Goal: Information Seeking & Learning: Learn about a topic

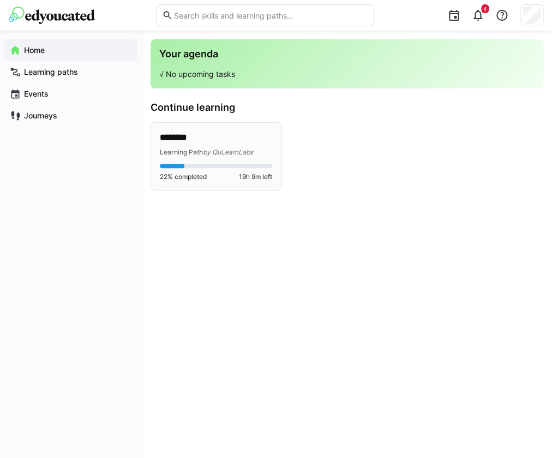
click at [266, 159] on div "******** Learning Path by QuLearnLabs 22% completed 19h 9m left" at bounding box center [216, 156] width 112 height 50
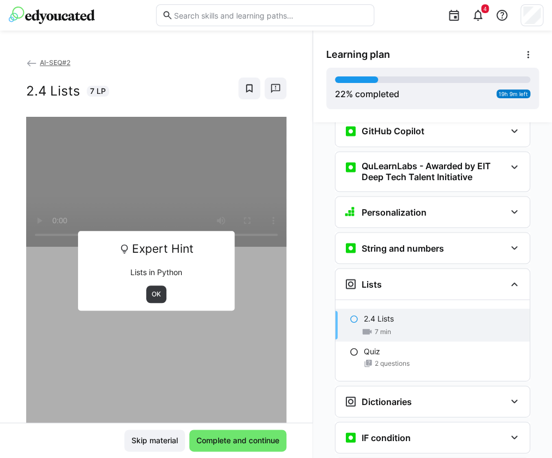
scroll to position [494, 0]
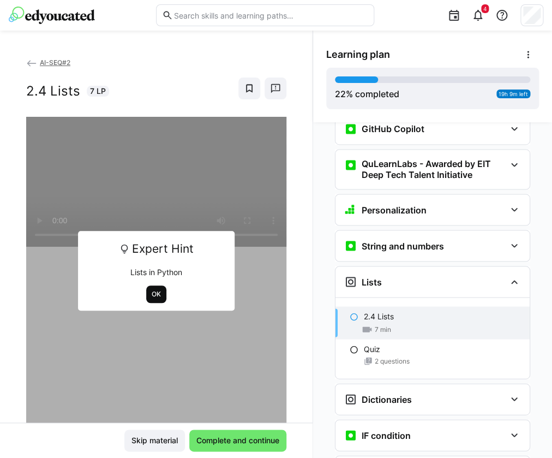
click at [155, 296] on span "OK" at bounding box center [156, 294] width 11 height 9
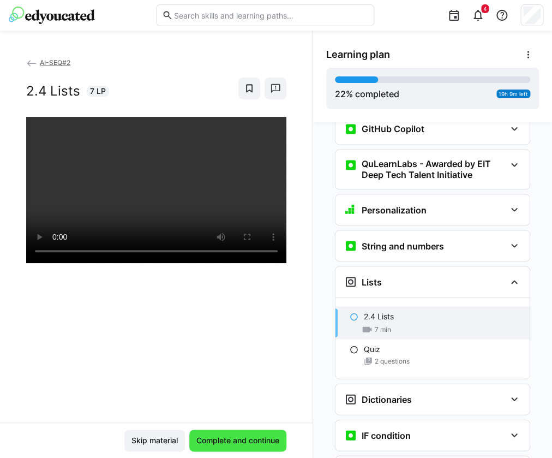
click at [236, 444] on span "Complete and continue" at bounding box center [238, 440] width 86 height 11
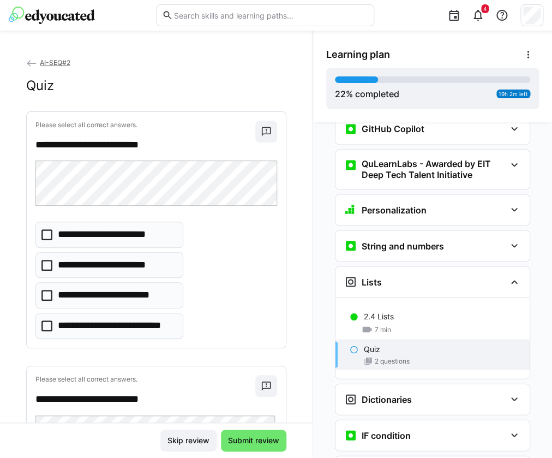
click at [44, 268] on icon at bounding box center [46, 265] width 11 height 11
click at [50, 326] on icon at bounding box center [46, 325] width 11 height 11
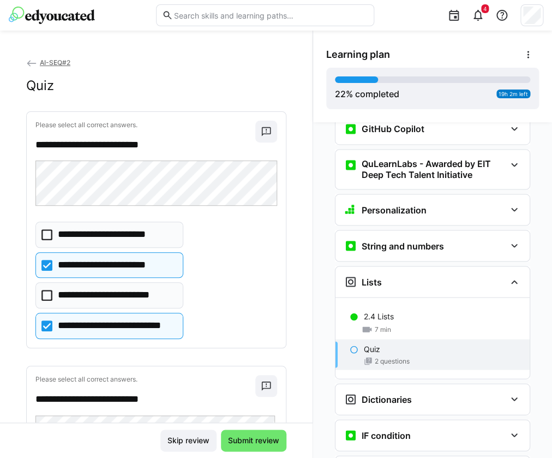
click at [53, 266] on eds-checkbox "**********" at bounding box center [109, 265] width 148 height 26
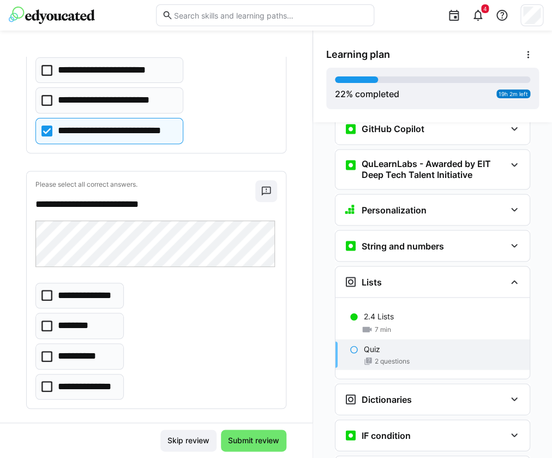
scroll to position [196, 0]
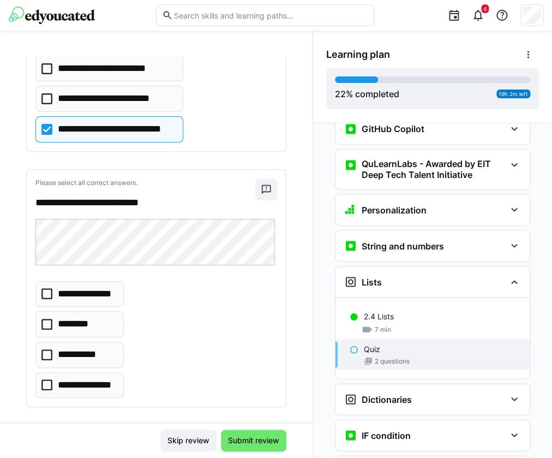
click at [51, 386] on icon at bounding box center [46, 384] width 11 height 11
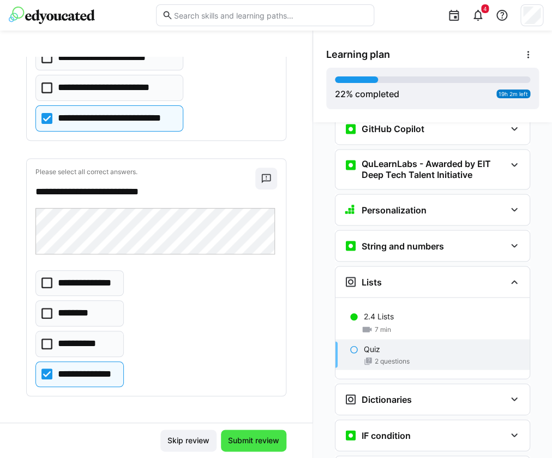
click at [254, 445] on span "Submit review" at bounding box center [253, 440] width 55 height 11
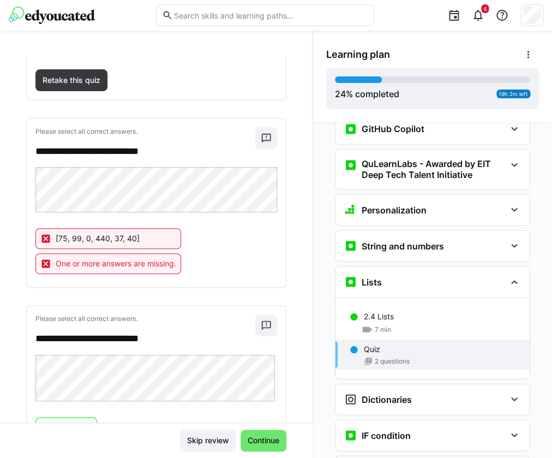
scroll to position [106, 0]
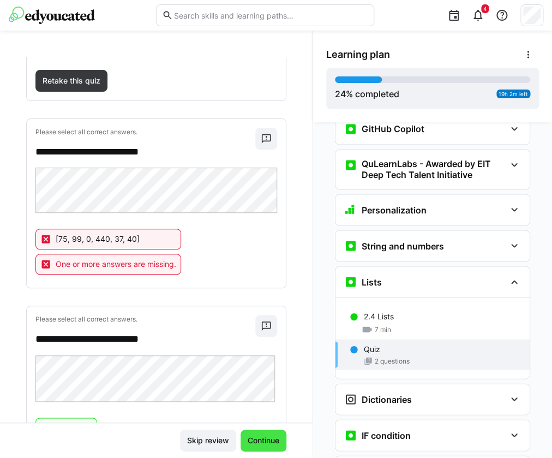
click at [259, 445] on span "Continue" at bounding box center [263, 440] width 35 height 11
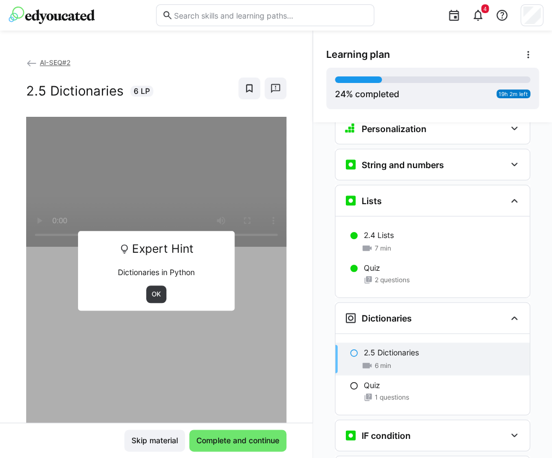
scroll to position [575, 0]
click at [157, 296] on span "OK" at bounding box center [156, 294] width 11 height 9
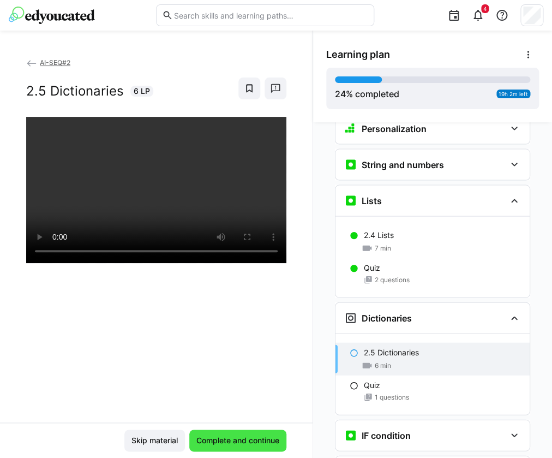
click at [213, 436] on span "Complete and continue" at bounding box center [238, 440] width 86 height 11
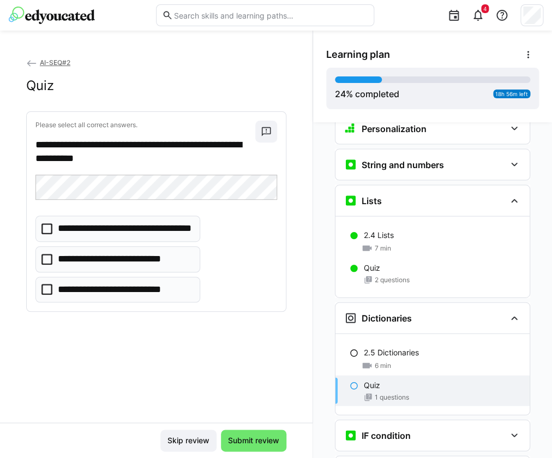
click at [50, 261] on icon at bounding box center [46, 259] width 11 height 11
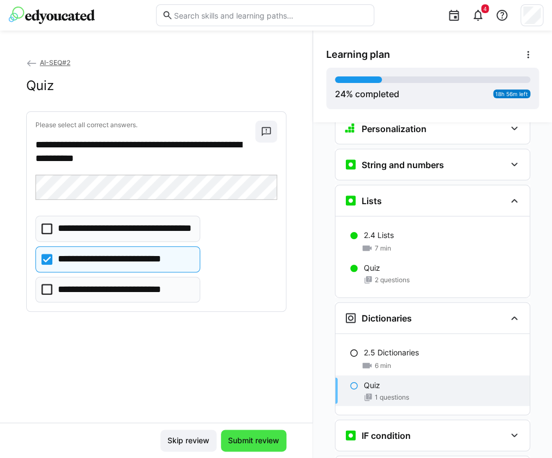
click at [256, 442] on span "Submit review" at bounding box center [253, 440] width 55 height 11
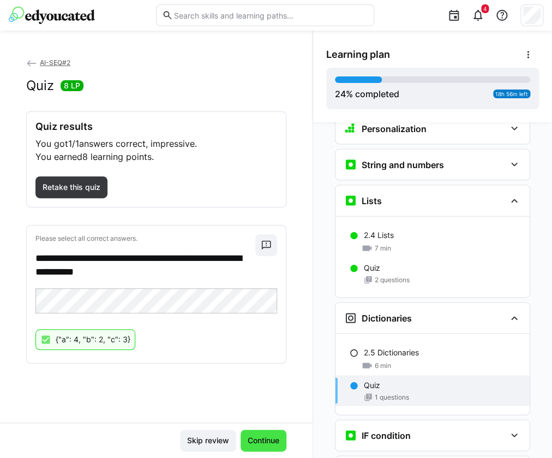
click at [262, 444] on span "Continue" at bounding box center [263, 440] width 35 height 11
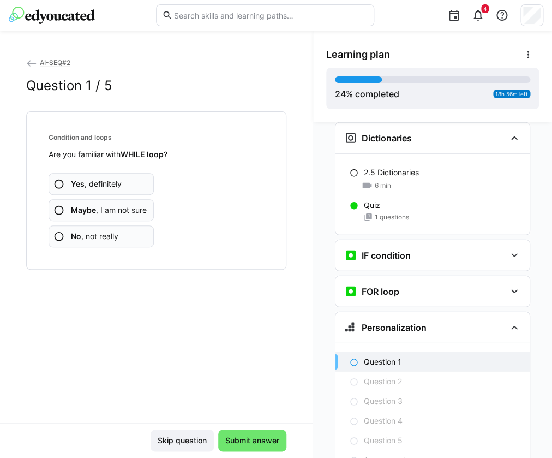
scroll to position [792, 0]
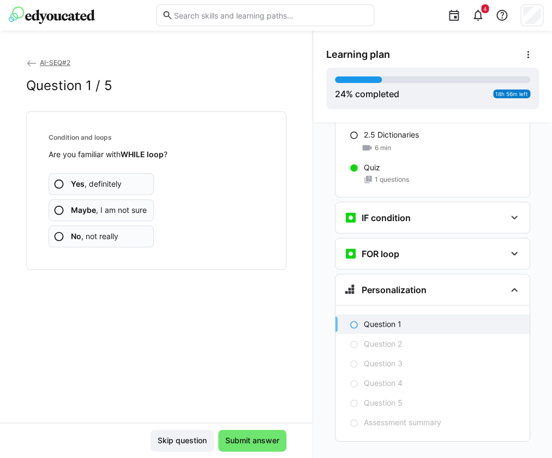
click at [125, 212] on span "Maybe , I am not sure" at bounding box center [109, 210] width 76 height 11
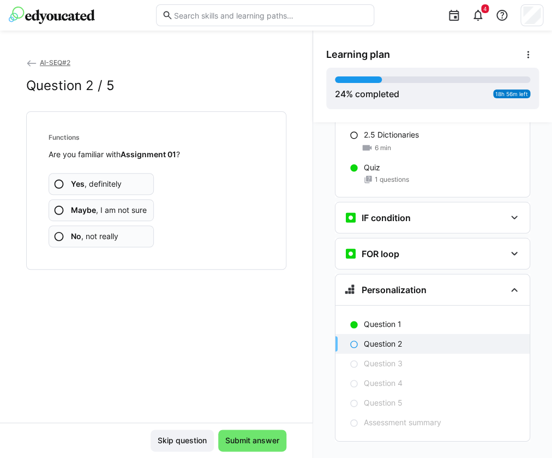
click at [134, 243] on app-assessment-question-radio "No , not really" at bounding box center [101, 236] width 105 height 22
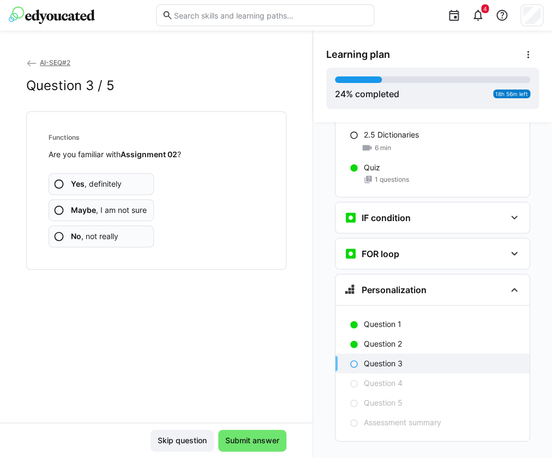
click at [134, 243] on app-assessment-question-radio "No , not really" at bounding box center [101, 236] width 105 height 22
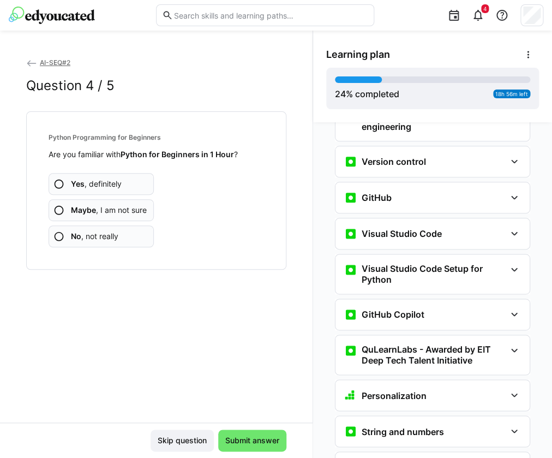
scroll to position [331, 0]
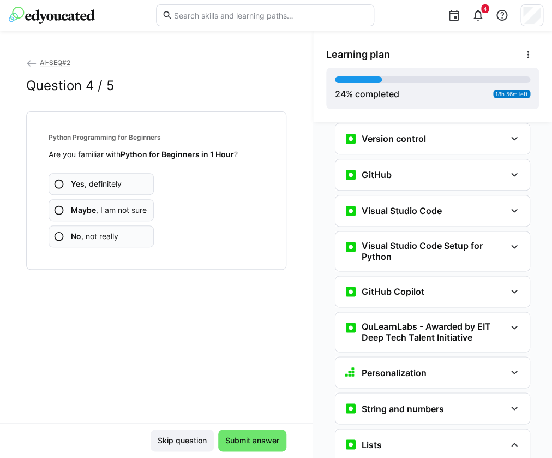
click at [146, 184] on app-assessment-question-radio "Yes , definitely" at bounding box center [101, 184] width 105 height 22
click at [119, 239] on app-assessment-question-radio "No , not really" at bounding box center [101, 236] width 105 height 22
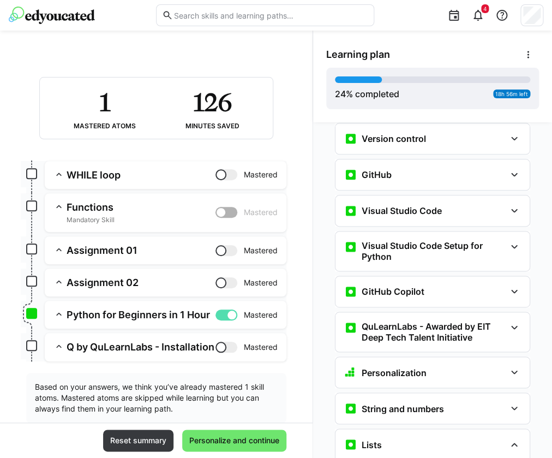
scroll to position [53, 0]
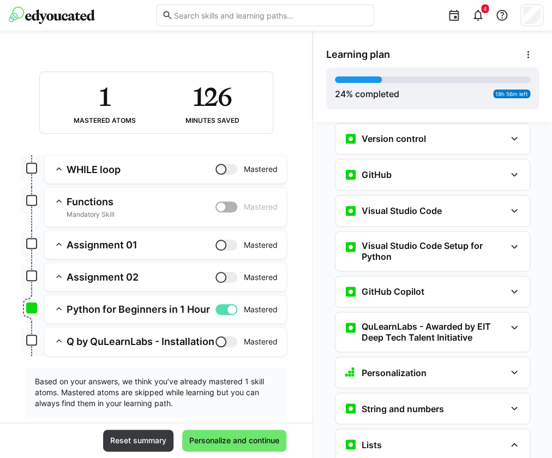
click at [69, 249] on h3 "Assignment 01" at bounding box center [141, 244] width 149 height 13
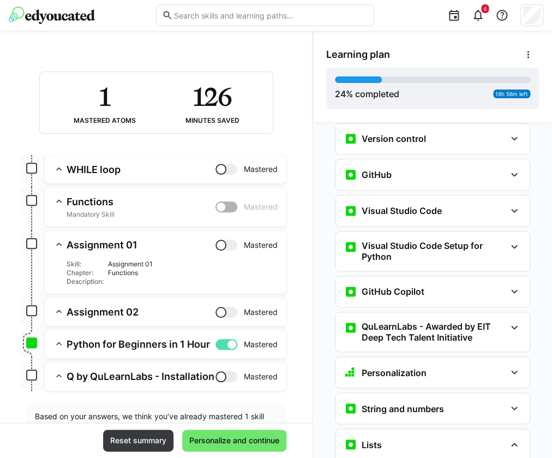
click at [69, 249] on h3 "Assignment 01" at bounding box center [141, 244] width 149 height 13
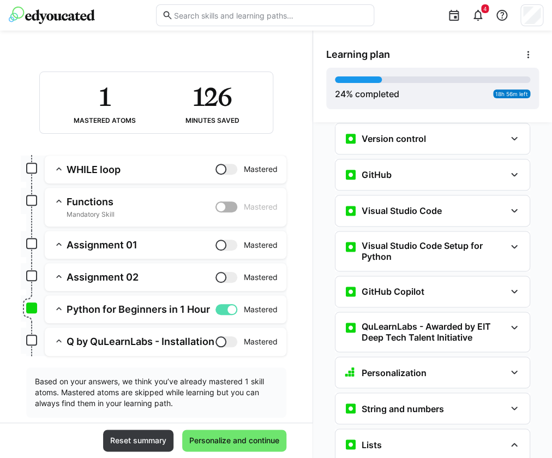
click at [58, 272] on eds-icon at bounding box center [58, 276] width 11 height 11
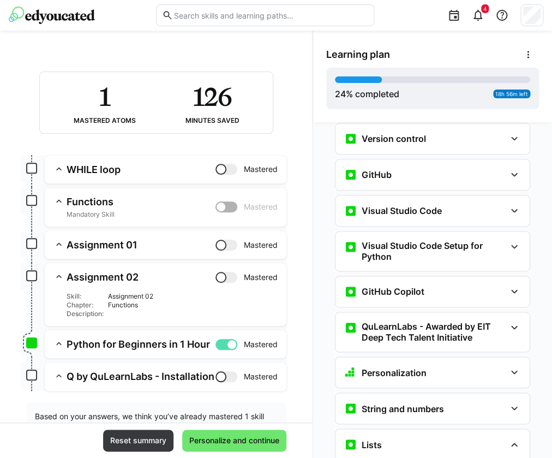
click at [58, 272] on eds-icon at bounding box center [58, 276] width 11 height 11
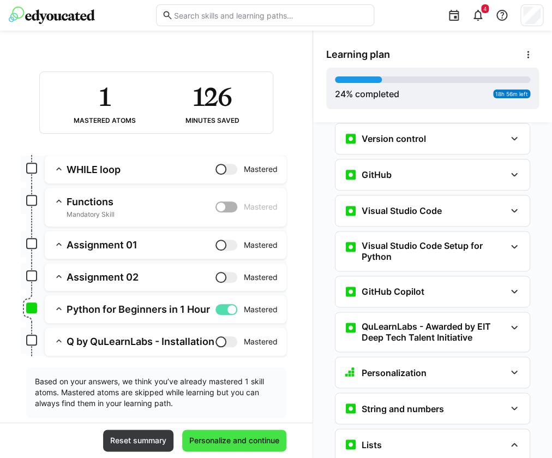
click at [257, 444] on span "Personalize and continue" at bounding box center [234, 440] width 93 height 11
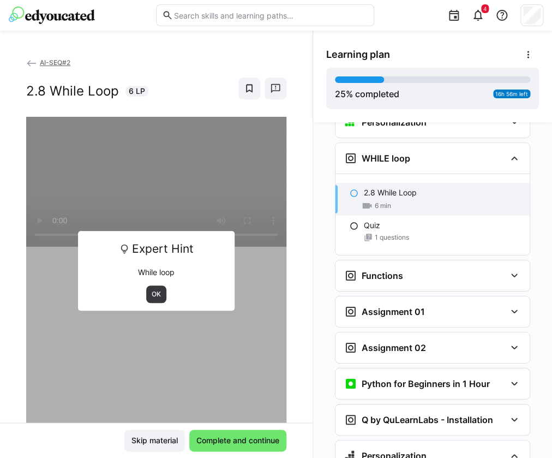
scroll to position [960, 0]
click at [158, 297] on span "OK" at bounding box center [156, 294] width 11 height 9
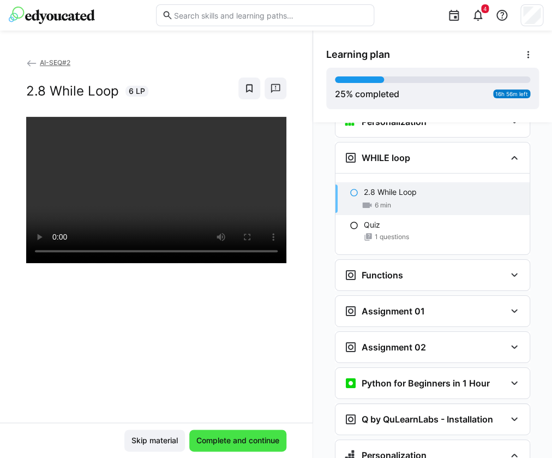
click at [251, 442] on span "Complete and continue" at bounding box center [238, 440] width 86 height 11
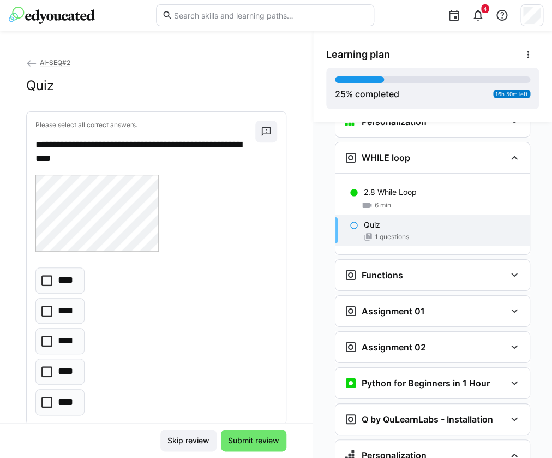
click at [48, 395] on eds-checkbox "****" at bounding box center [59, 402] width 49 height 26
click at [257, 439] on span "Submit review" at bounding box center [253, 440] width 55 height 11
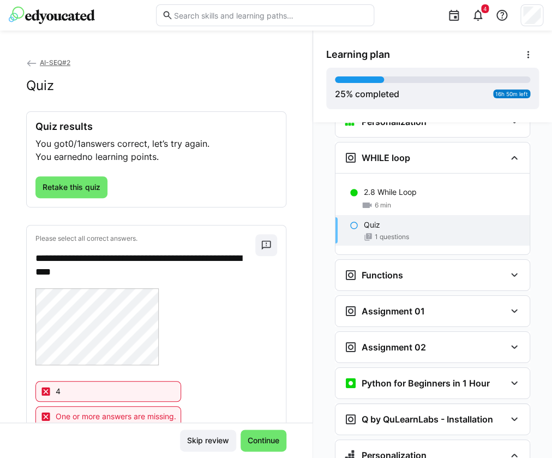
scroll to position [44, 0]
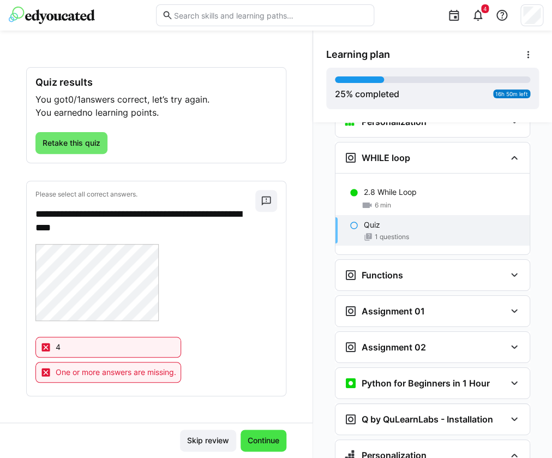
click at [267, 444] on span "Continue" at bounding box center [263, 440] width 35 height 11
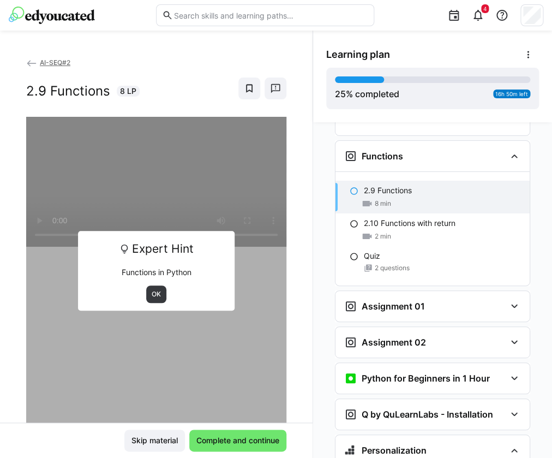
scroll to position [1080, 0]
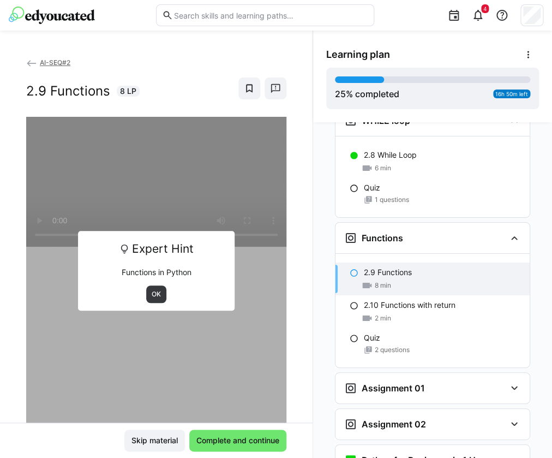
click at [410, 189] on div "Quiz 1 questions" at bounding box center [432, 193] width 194 height 31
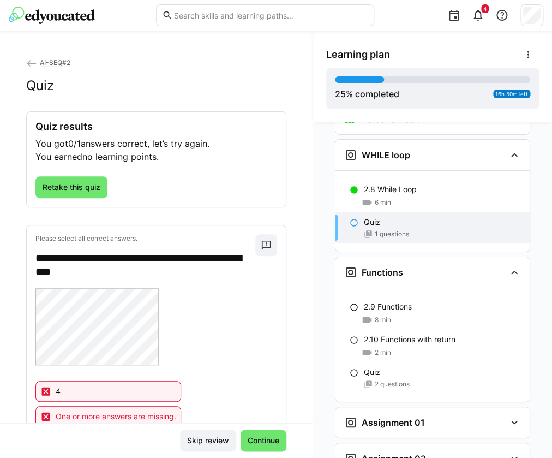
scroll to position [962, 0]
click at [97, 190] on span "Retake this quiz" at bounding box center [71, 187] width 61 height 11
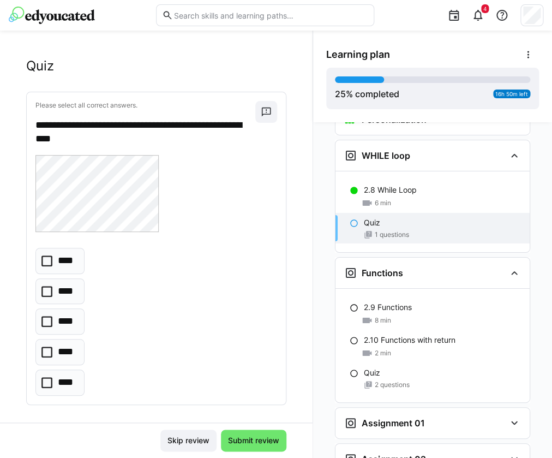
scroll to position [28, 0]
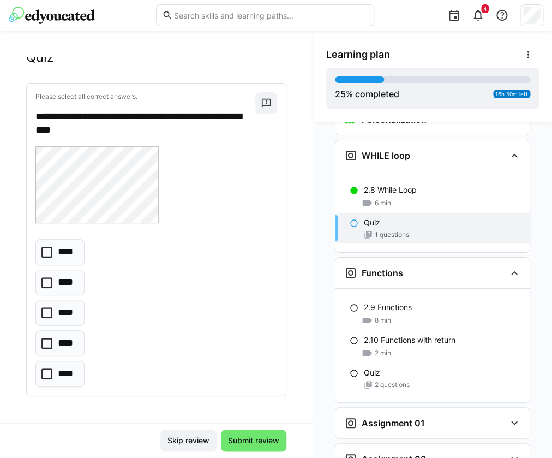
click at [50, 311] on icon at bounding box center [46, 312] width 11 height 11
click at [262, 440] on span "Submit review" at bounding box center [253, 440] width 55 height 11
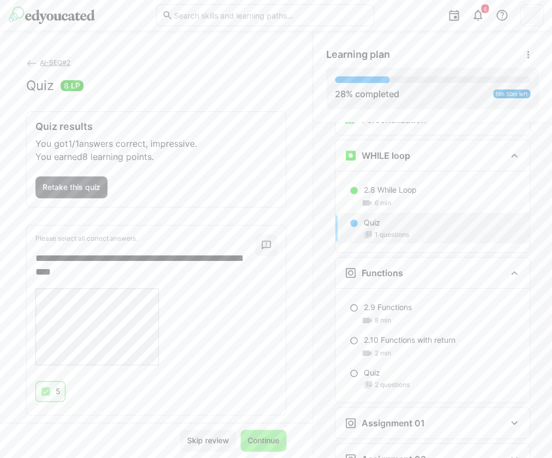
scroll to position [19, 0]
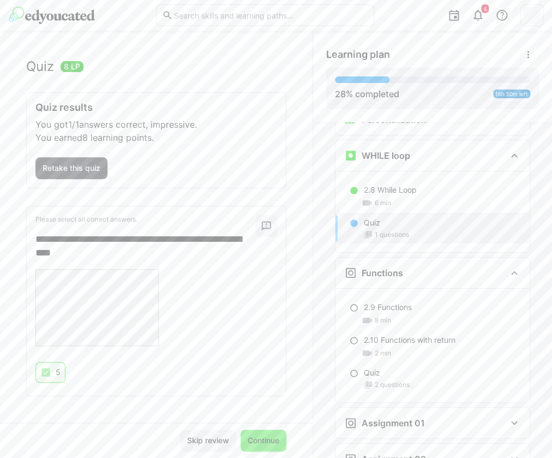
click at [263, 441] on span "Continue" at bounding box center [263, 440] width 35 height 11
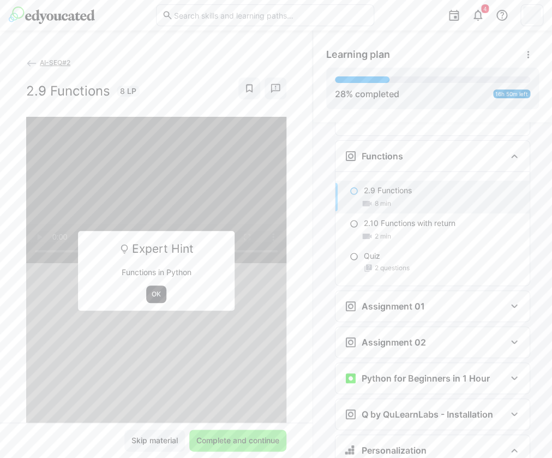
scroll to position [1080, 0]
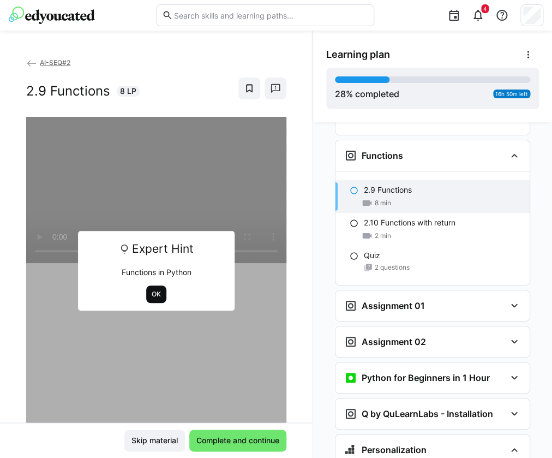
click at [162, 295] on span "OK" at bounding box center [156, 293] width 20 height 17
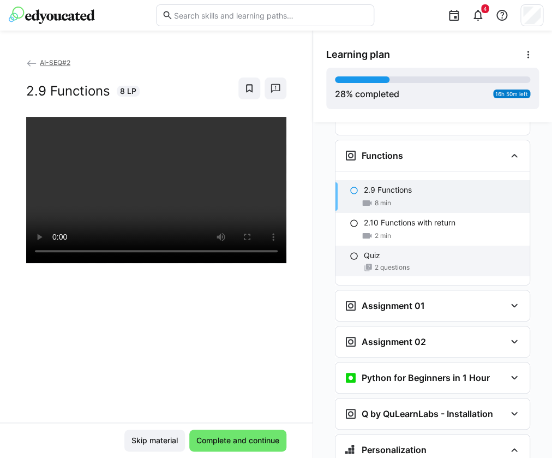
click at [375, 245] on div "Quiz 2 questions" at bounding box center [432, 260] width 194 height 31
